Goal: Task Accomplishment & Management: Use online tool/utility

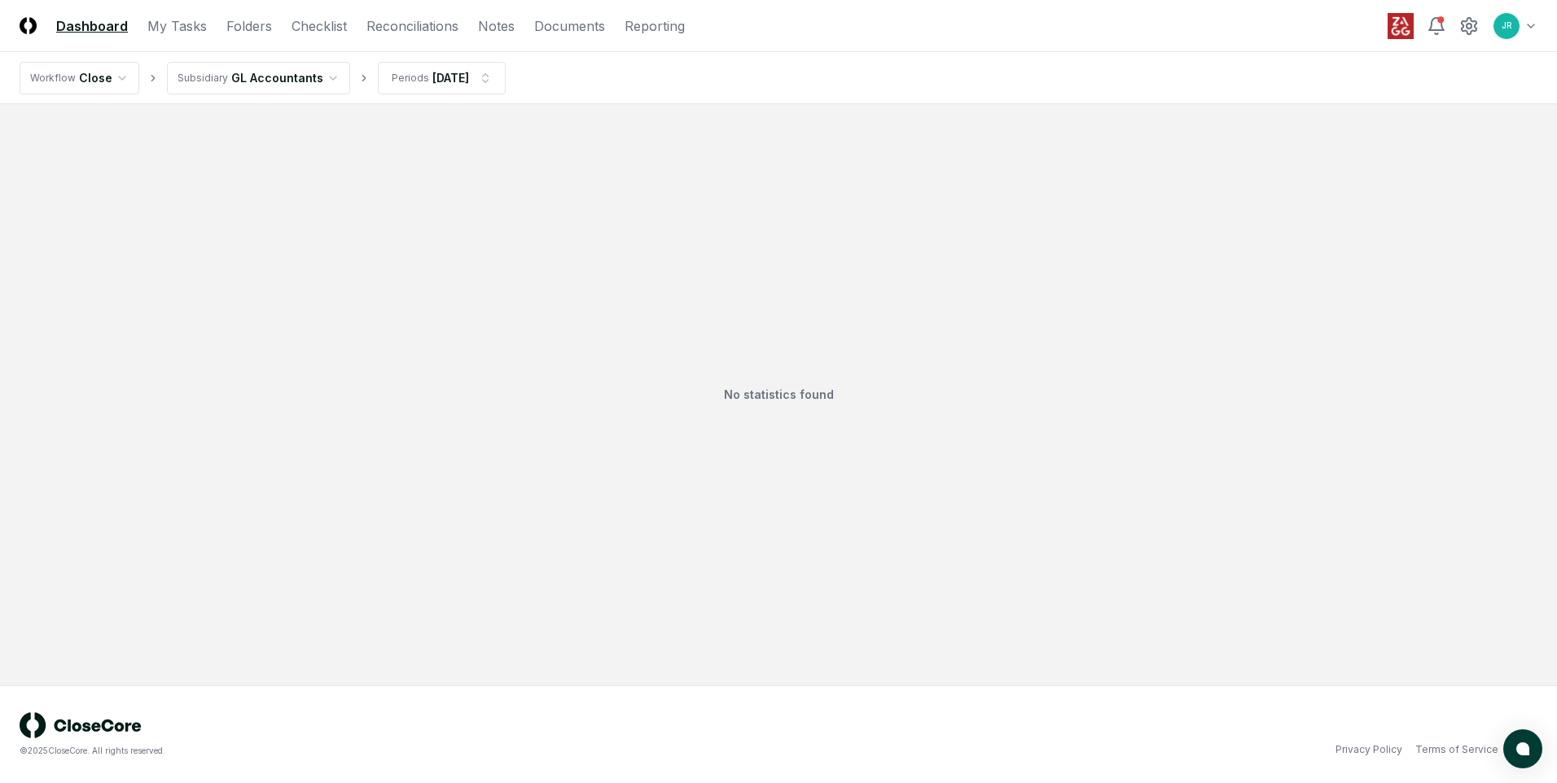
click at [317, 79] on html "CloseCore Dashboard My Tasks Folders Checklist Reconciliations Notes Documents …" at bounding box center [778, 391] width 1557 height 783
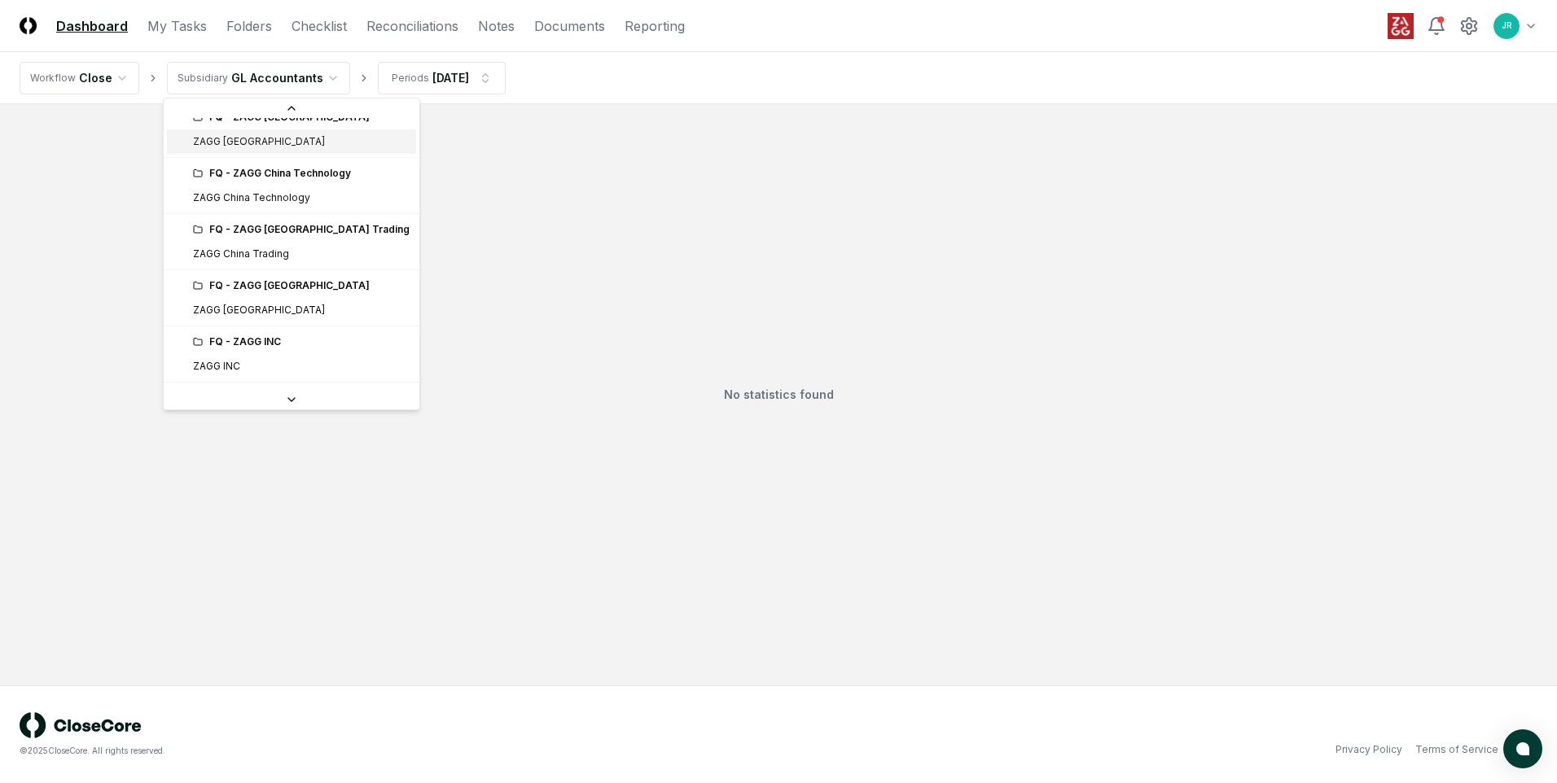
scroll to position [326, 0]
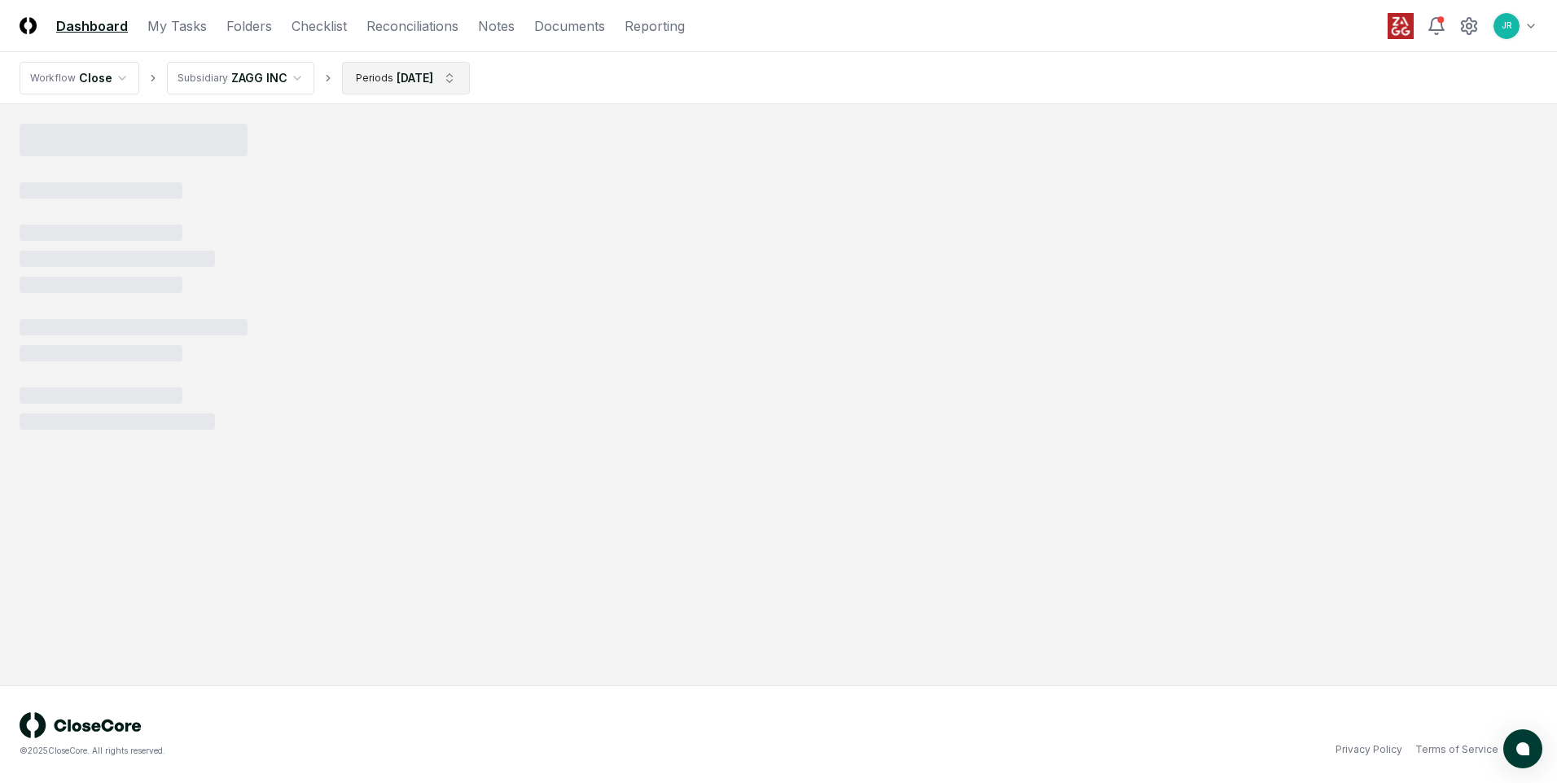
click at [433, 86] on html "CloseCore Dashboard My Tasks Folders Checklist Reconciliations Notes Documents …" at bounding box center [778, 391] width 1557 height 783
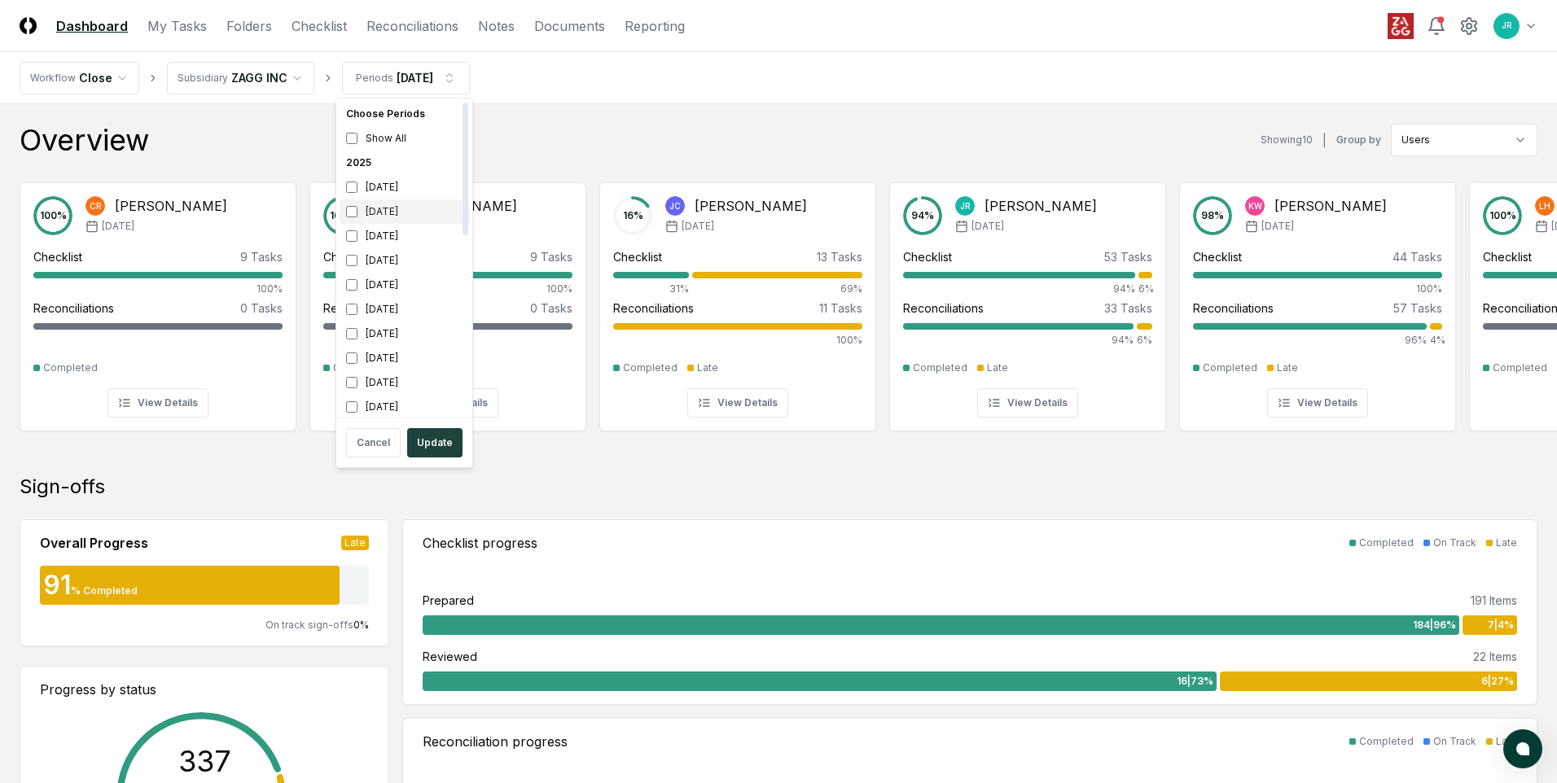
click at [390, 208] on div "[DATE]" at bounding box center [403, 211] width 129 height 24
click at [388, 232] on div "[DATE]" at bounding box center [403, 236] width 129 height 24
click at [433, 453] on button "Update" at bounding box center [434, 442] width 55 height 29
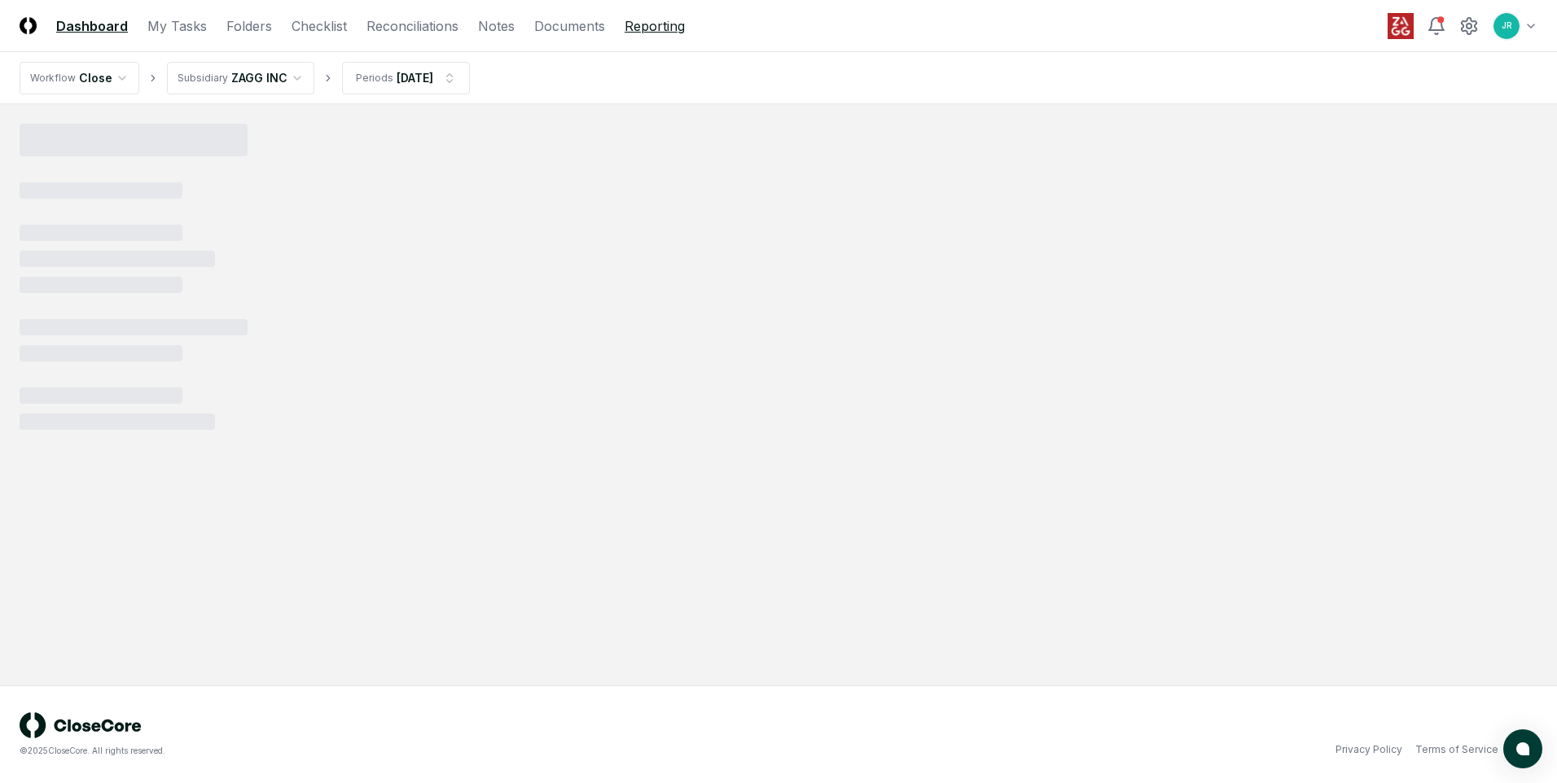
click at [637, 26] on link "Reporting" at bounding box center [654, 26] width 60 height 20
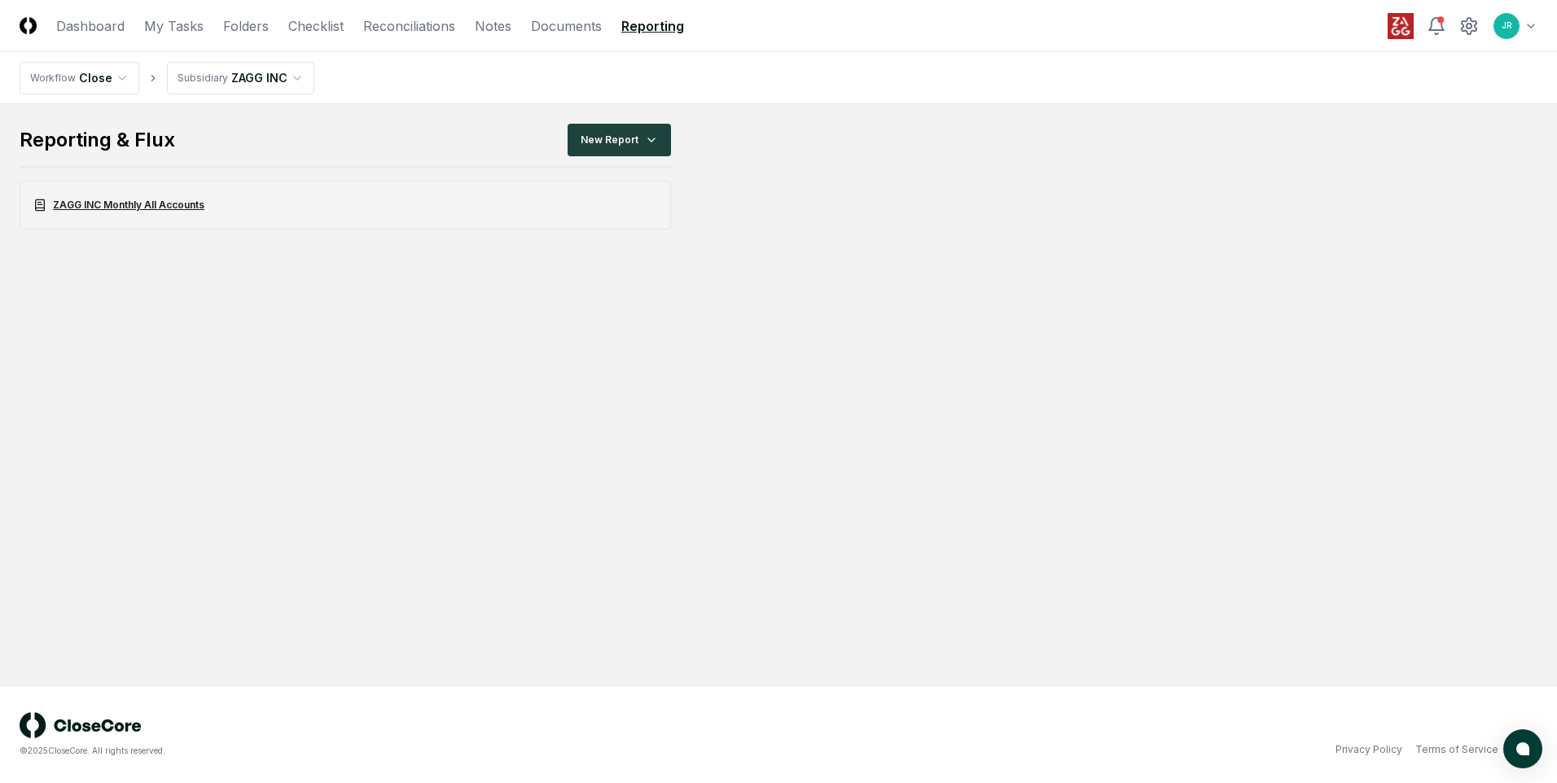
click at [156, 207] on link "ZAGG INC Monthly All Accounts" at bounding box center [345, 205] width 651 height 49
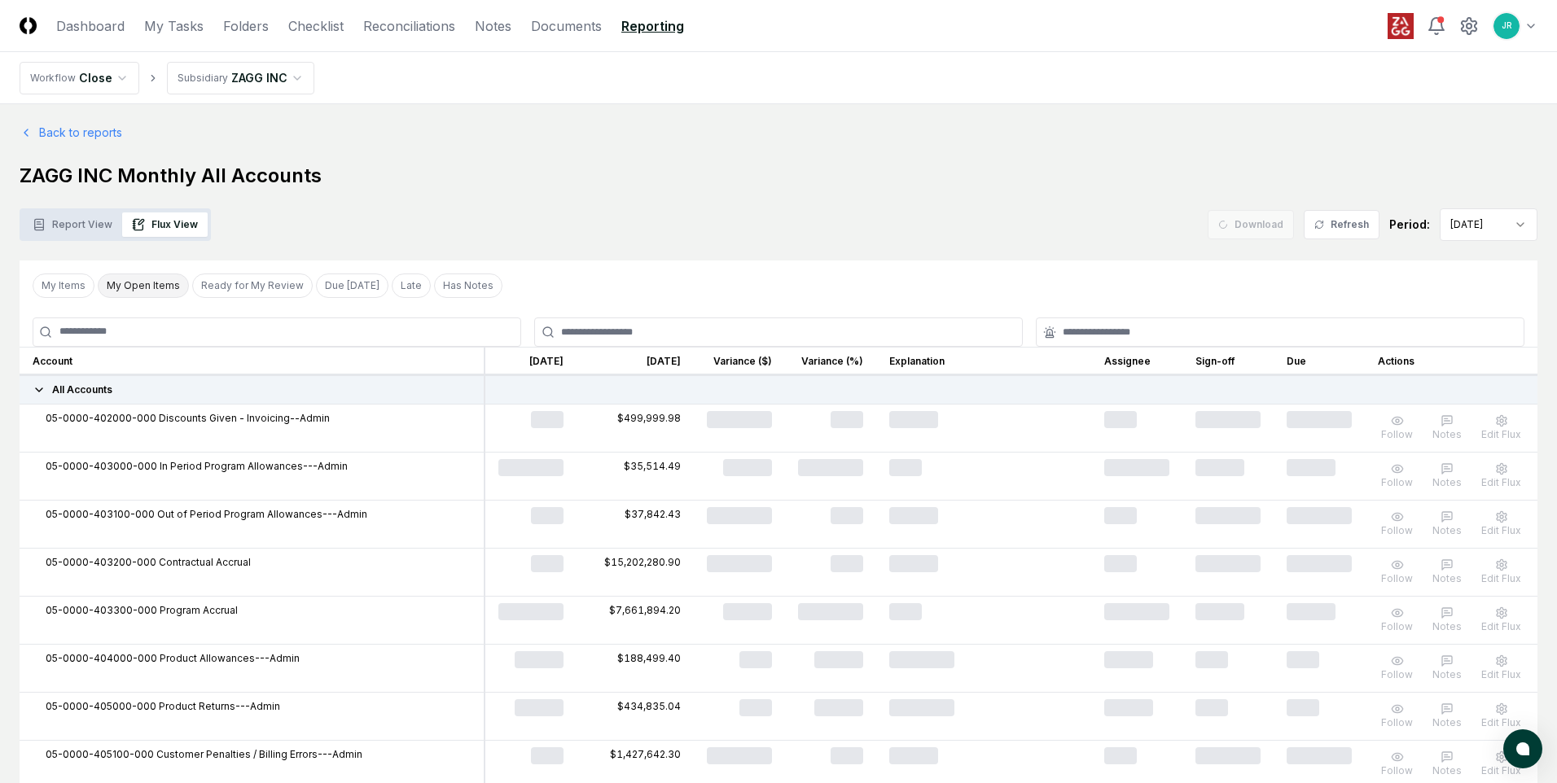
click at [152, 289] on button "My Open Items" at bounding box center [143, 286] width 91 height 24
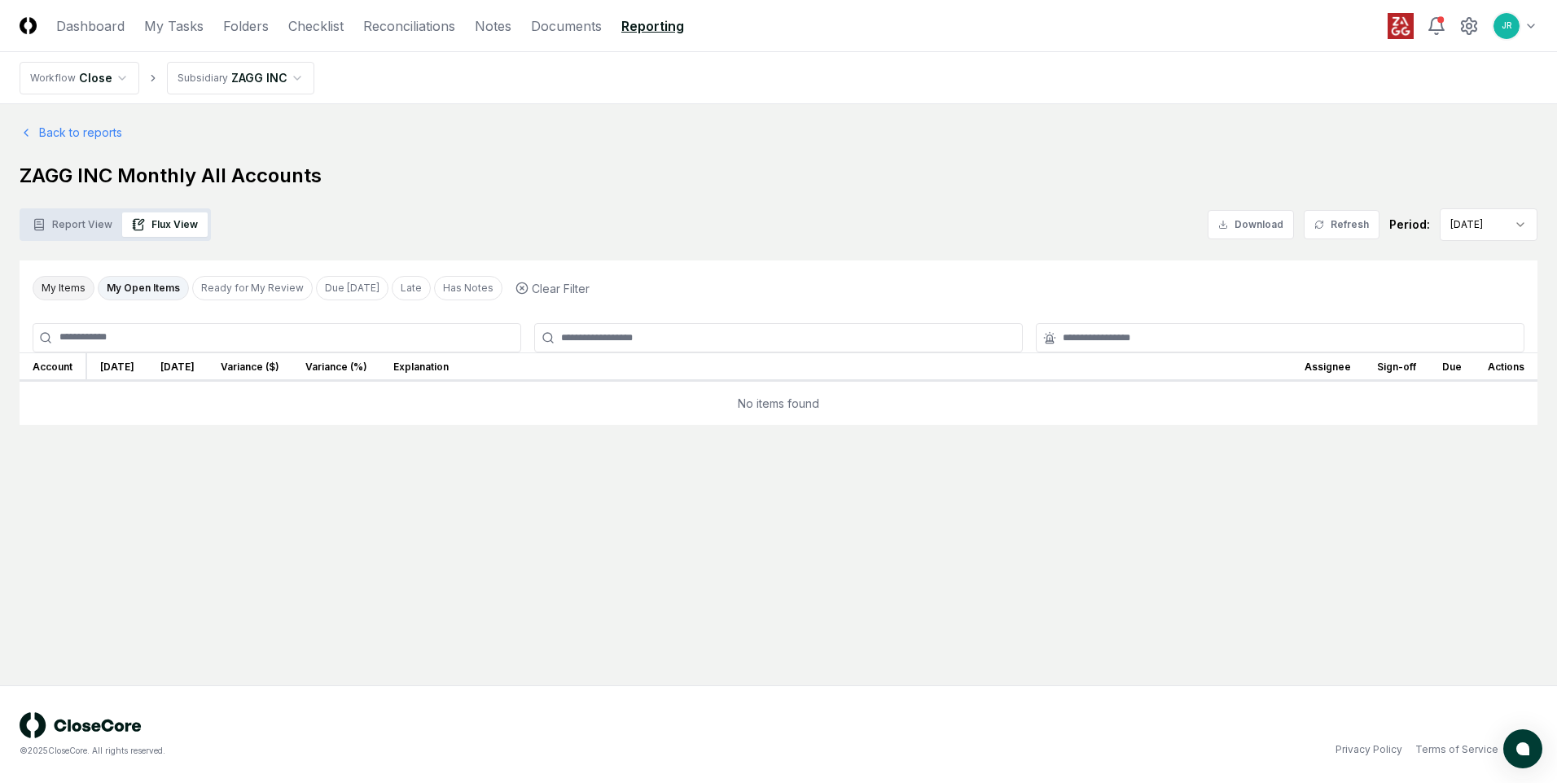
click at [80, 287] on button "My Items" at bounding box center [64, 288] width 62 height 24
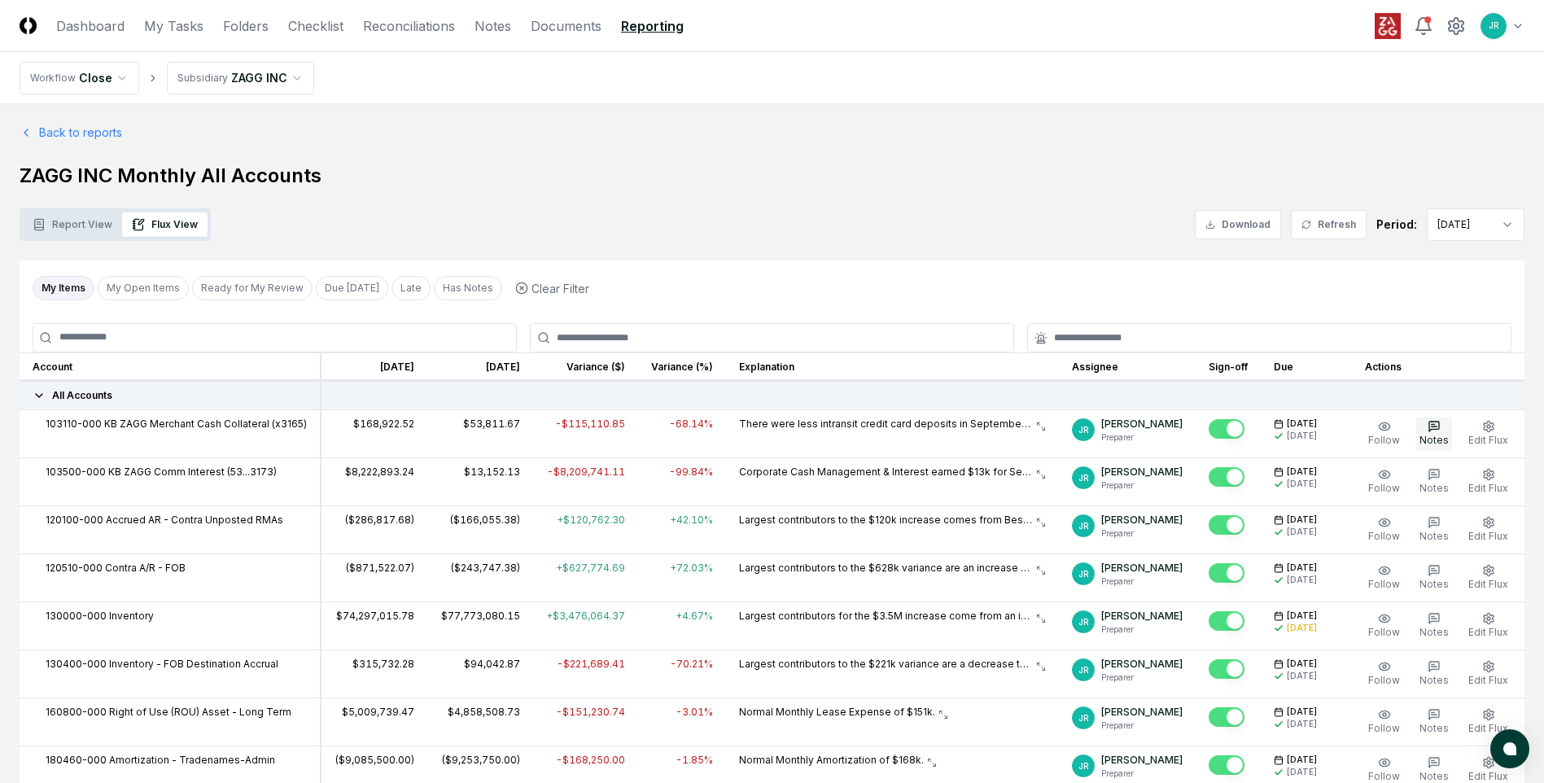
click at [1438, 436] on span "Notes" at bounding box center [1434, 440] width 29 height 12
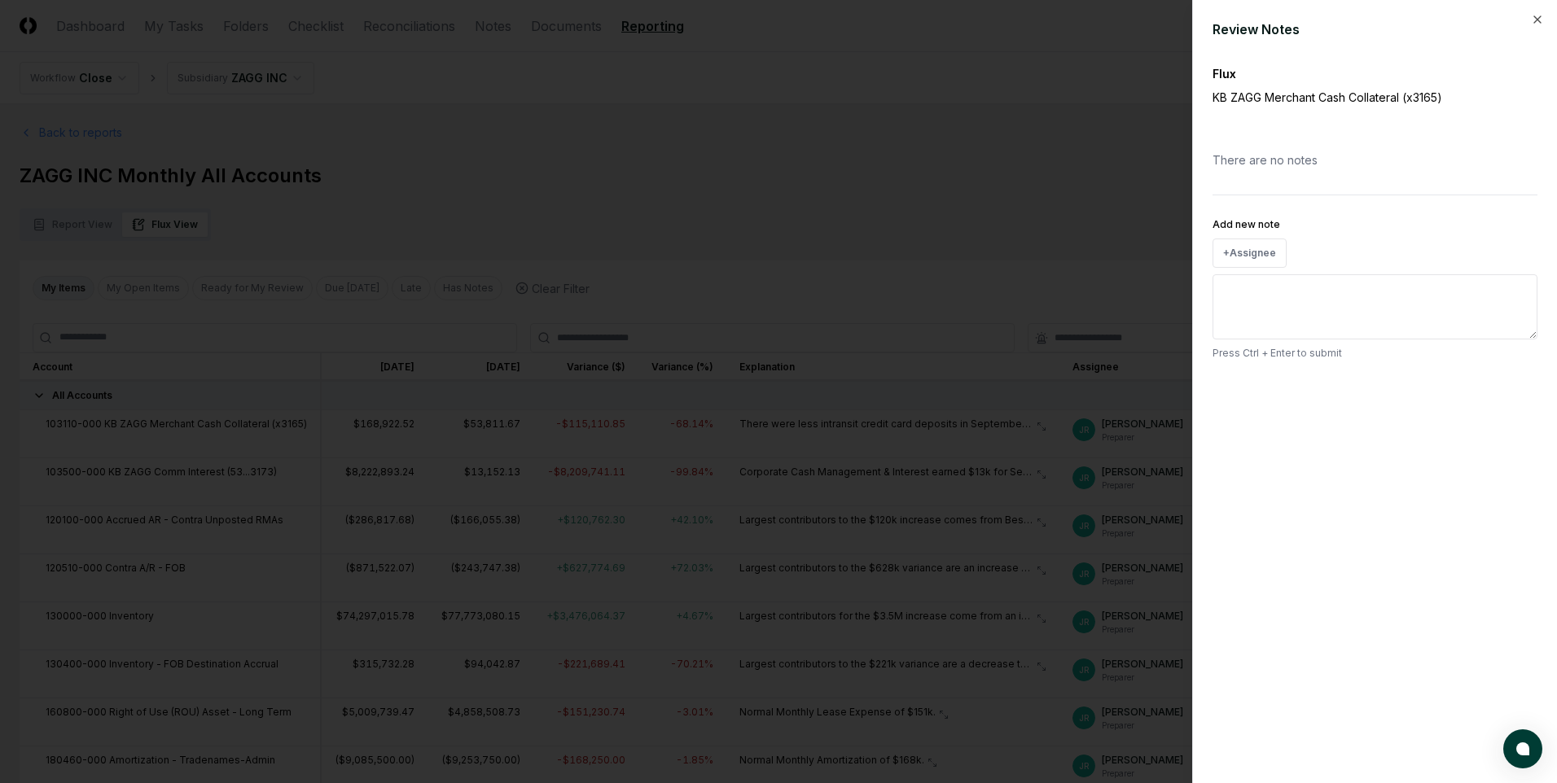
click at [1019, 154] on div at bounding box center [778, 391] width 1557 height 783
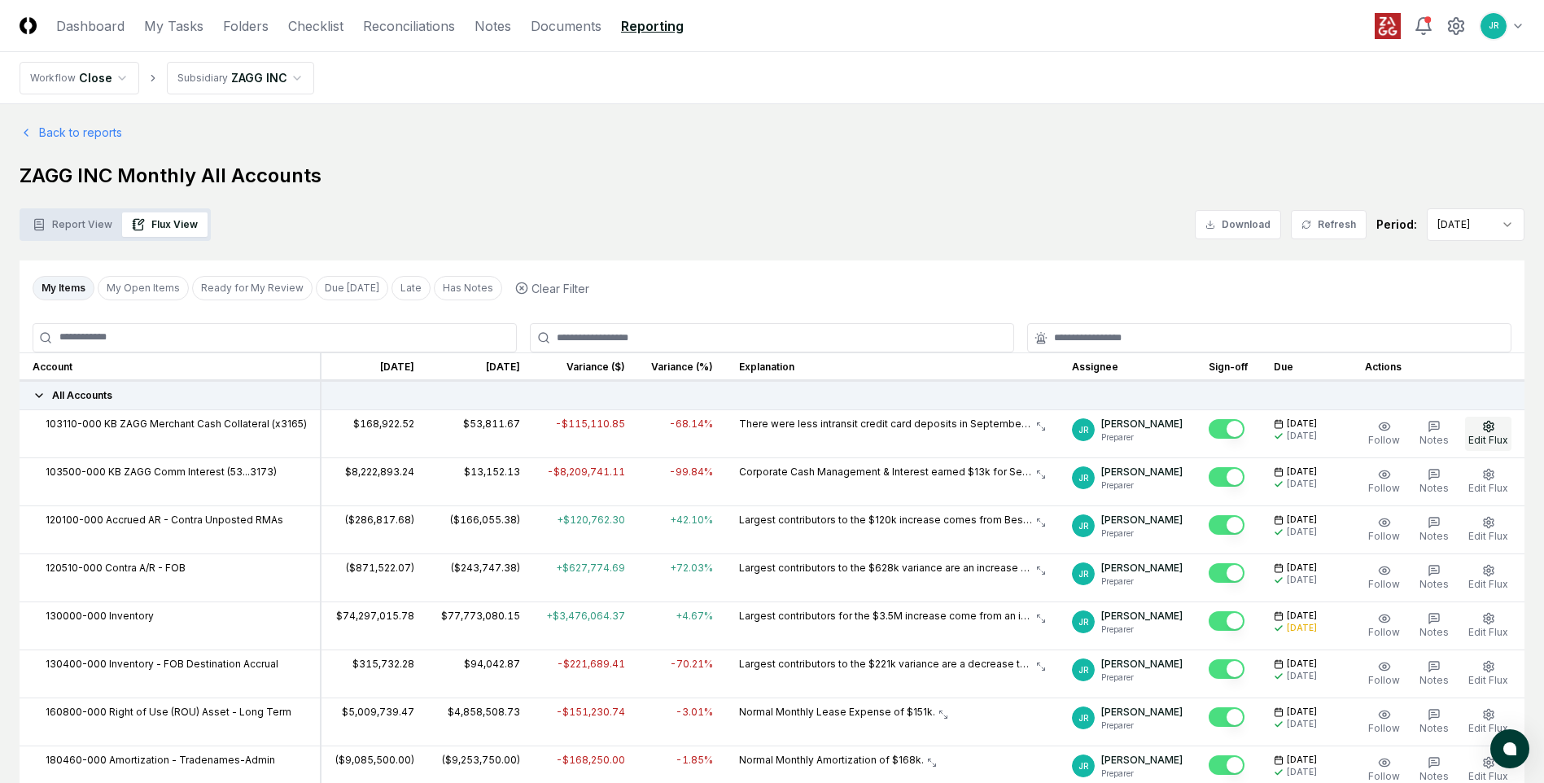
click at [1485, 444] on span "Edit Flux" at bounding box center [1489, 440] width 40 height 12
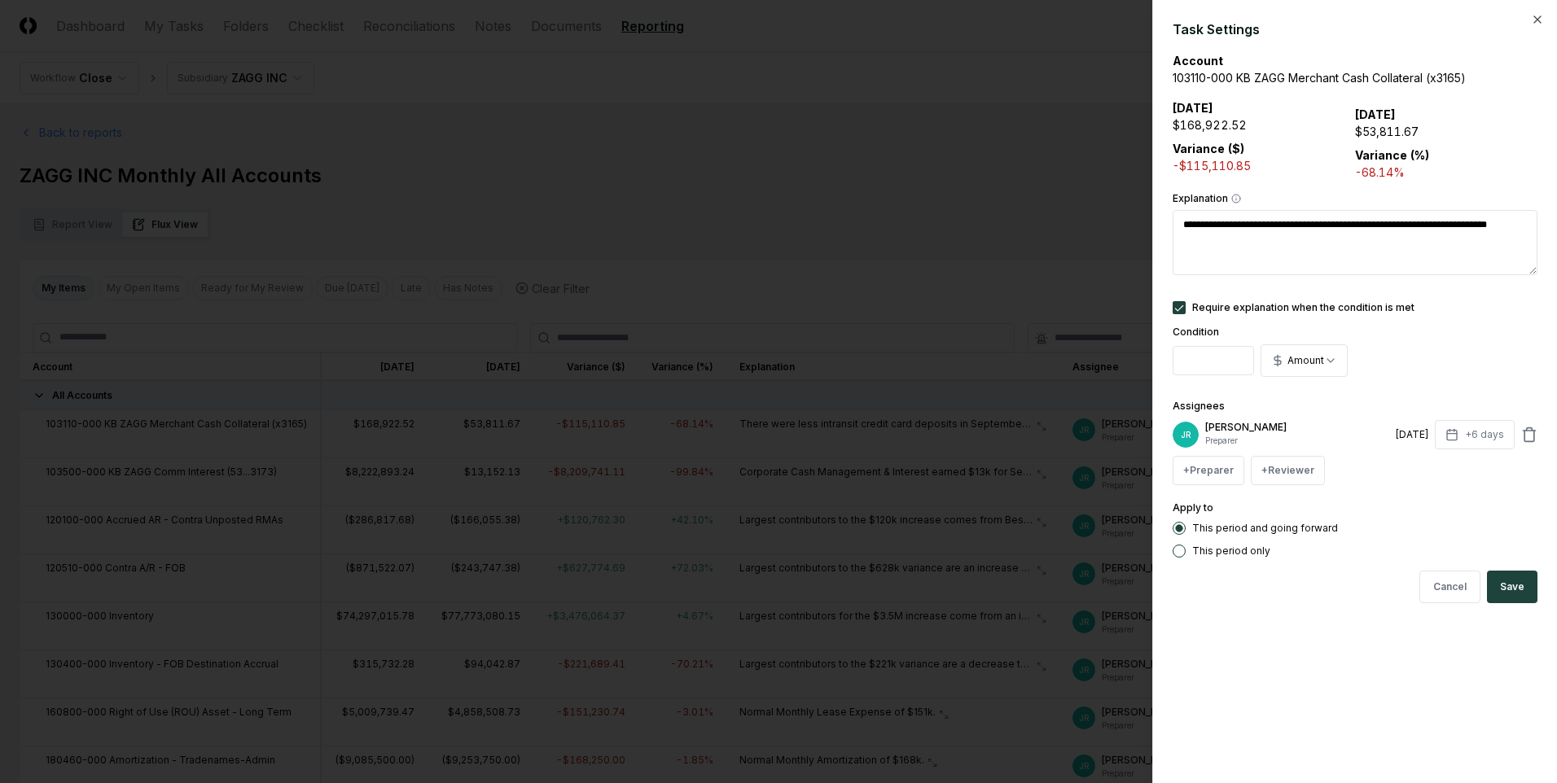
click at [986, 155] on div at bounding box center [778, 391] width 1557 height 783
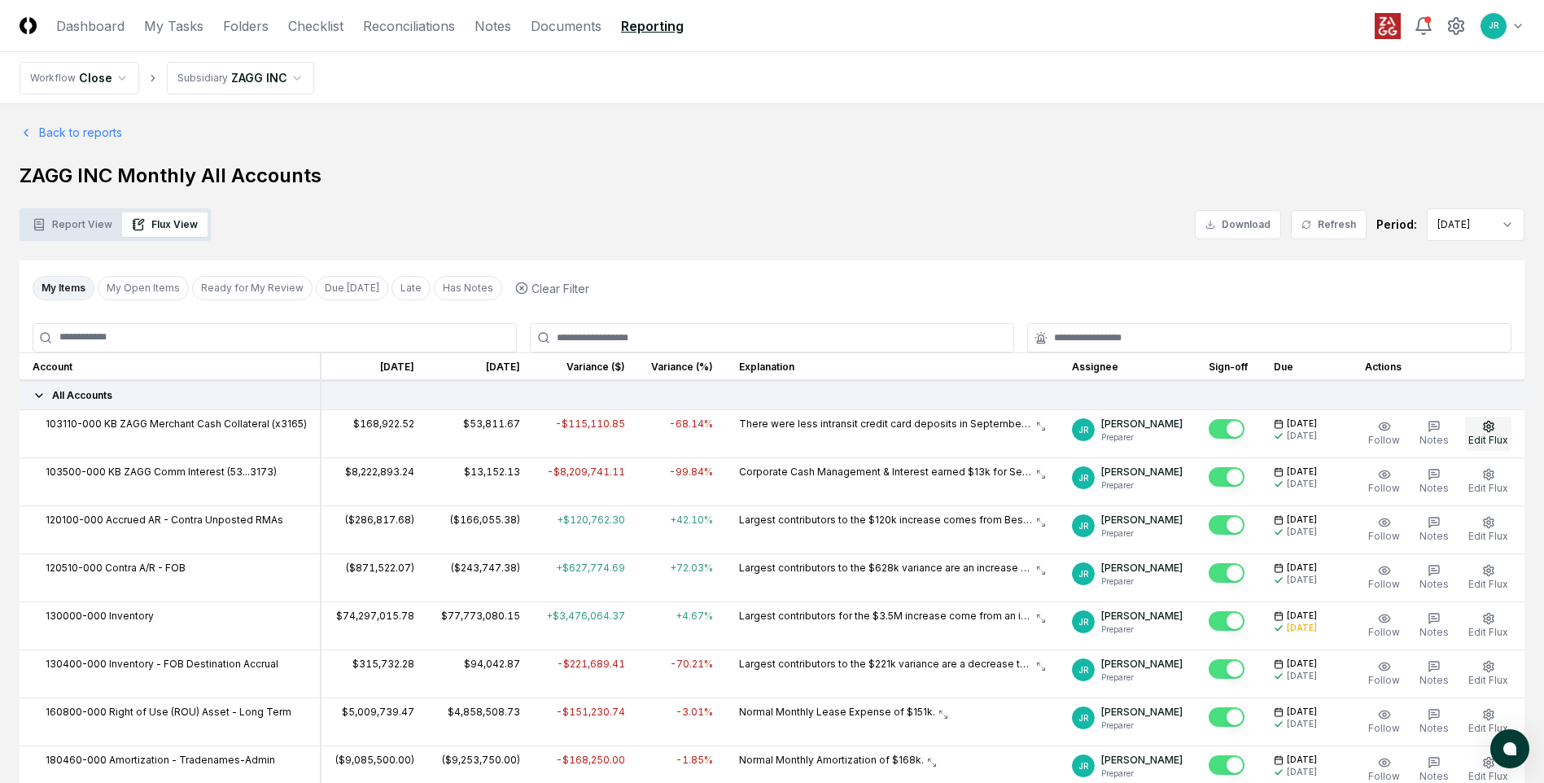
click at [1479, 445] on span "Edit Flux" at bounding box center [1489, 440] width 40 height 12
